Goal: Contribute content: Add original content to the website for others to see

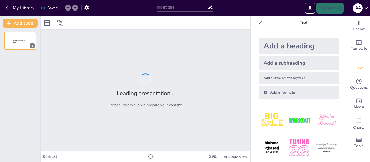
type input "New Sendsteps"
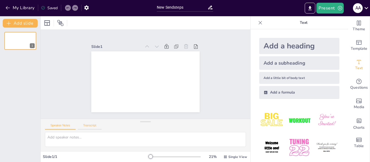
click at [91, 125] on button "Transcript" at bounding box center [90, 127] width 24 height 6
click at [63, 127] on button "Speaker Notes" at bounding box center [60, 127] width 31 height 6
click at [120, 22] on div at bounding box center [146, 22] width 210 height 13
click at [117, 27] on div at bounding box center [146, 22] width 210 height 13
click at [290, 45] on div "Add a heading" at bounding box center [300, 46] width 80 height 16
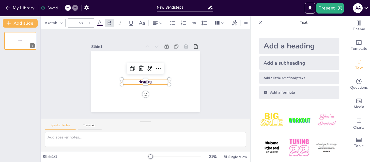
click at [144, 81] on span "Heading" at bounding box center [145, 82] width 14 height 7
click at [144, 81] on span "Heading" at bounding box center [141, 80] width 14 height 12
click at [133, 79] on p "Heading" at bounding box center [150, 69] width 39 height 36
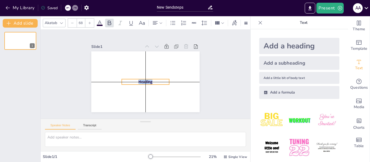
click at [133, 72] on p "Heading" at bounding box center [147, 67] width 48 height 10
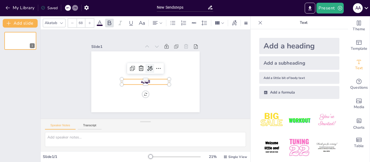
click at [147, 65] on icon at bounding box center [150, 68] width 7 height 7
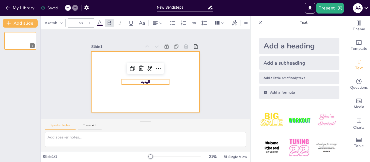
click at [115, 93] on div at bounding box center [151, 79] width 113 height 124
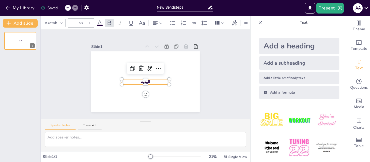
click at [145, 79] on span "الهدية" at bounding box center [150, 81] width 11 height 10
click at [143, 81] on span "الهدية" at bounding box center [142, 81] width 11 height 8
click at [149, 77] on span "الهدية" at bounding box center [153, 72] width 8 height 10
click at [143, 80] on span "الهدية" at bounding box center [142, 80] width 11 height 9
click at [143, 80] on span "الهدية" at bounding box center [144, 81] width 10 height 7
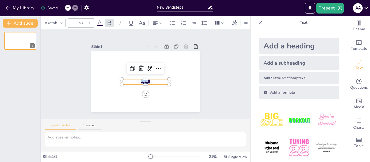
click at [89, 21] on icon at bounding box center [89, 22] width 3 height 3
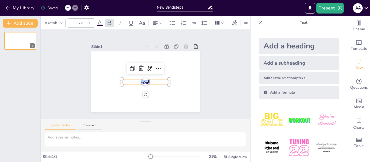
type input "73"
click at [21, 20] on button "Add slide" at bounding box center [20, 23] width 35 height 9
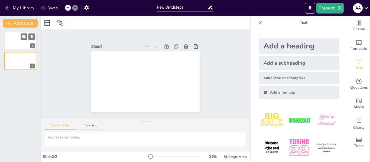
click at [18, 36] on div at bounding box center [20, 41] width 33 height 18
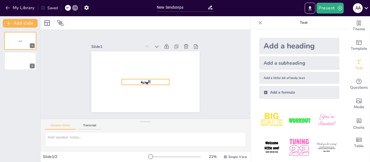
click at [136, 79] on p "الهدية" at bounding box center [145, 82] width 47 height 6
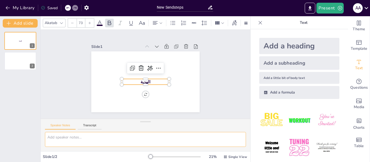
click at [94, 140] on textarea at bounding box center [145, 139] width 201 height 15
click at [13, 7] on button "My Library" at bounding box center [20, 8] width 33 height 9
